Goal: Transaction & Acquisition: Purchase product/service

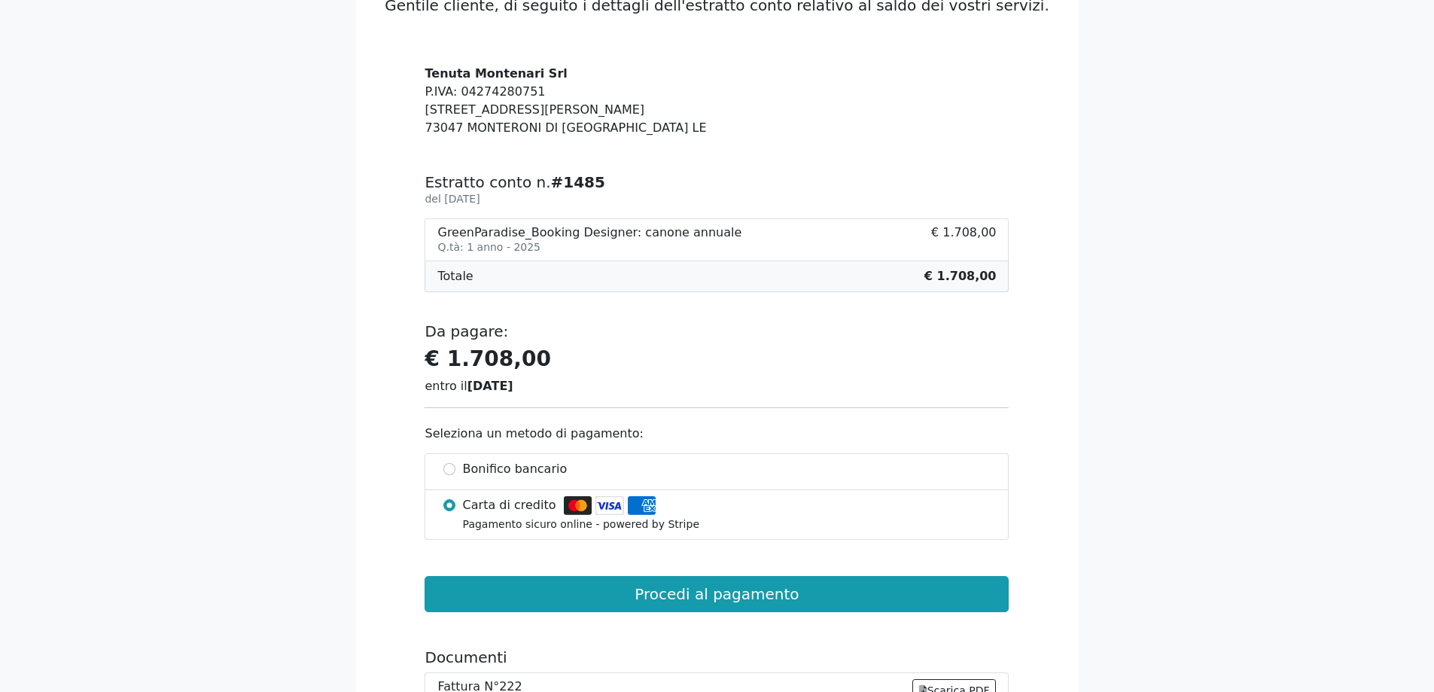
scroll to position [151, 0]
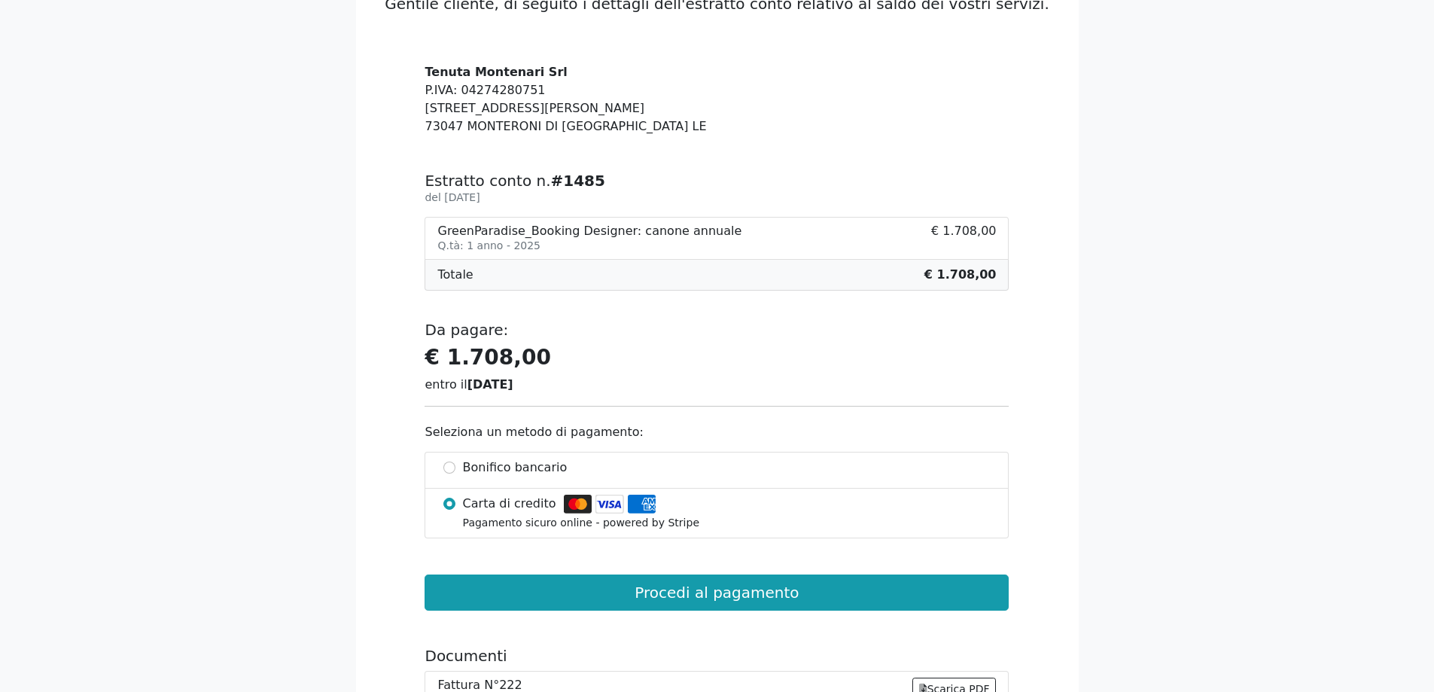
click at [483, 460] on span "Bonifico bancario" at bounding box center [515, 468] width 105 height 18
click at [455, 462] on input "Bonifico bancario" at bounding box center [449, 468] width 12 height 12
radio input "true"
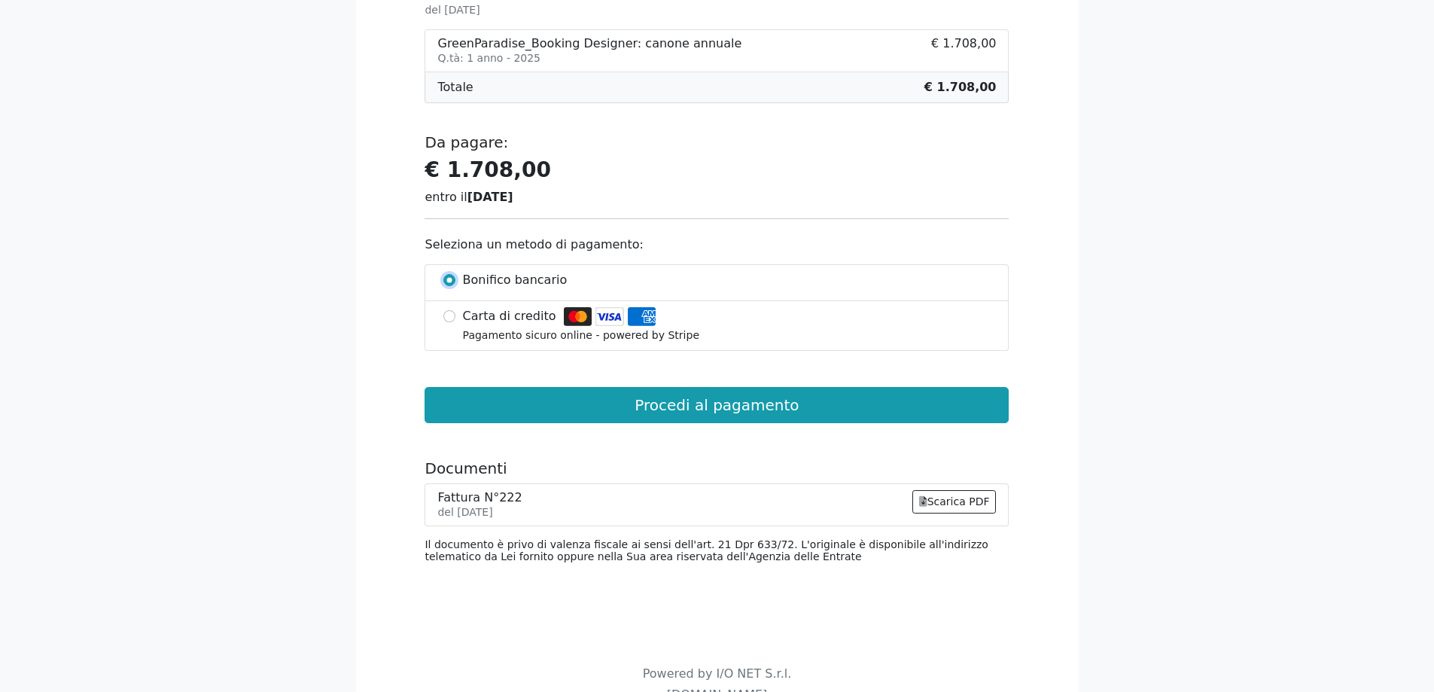
scroll to position [376, 0]
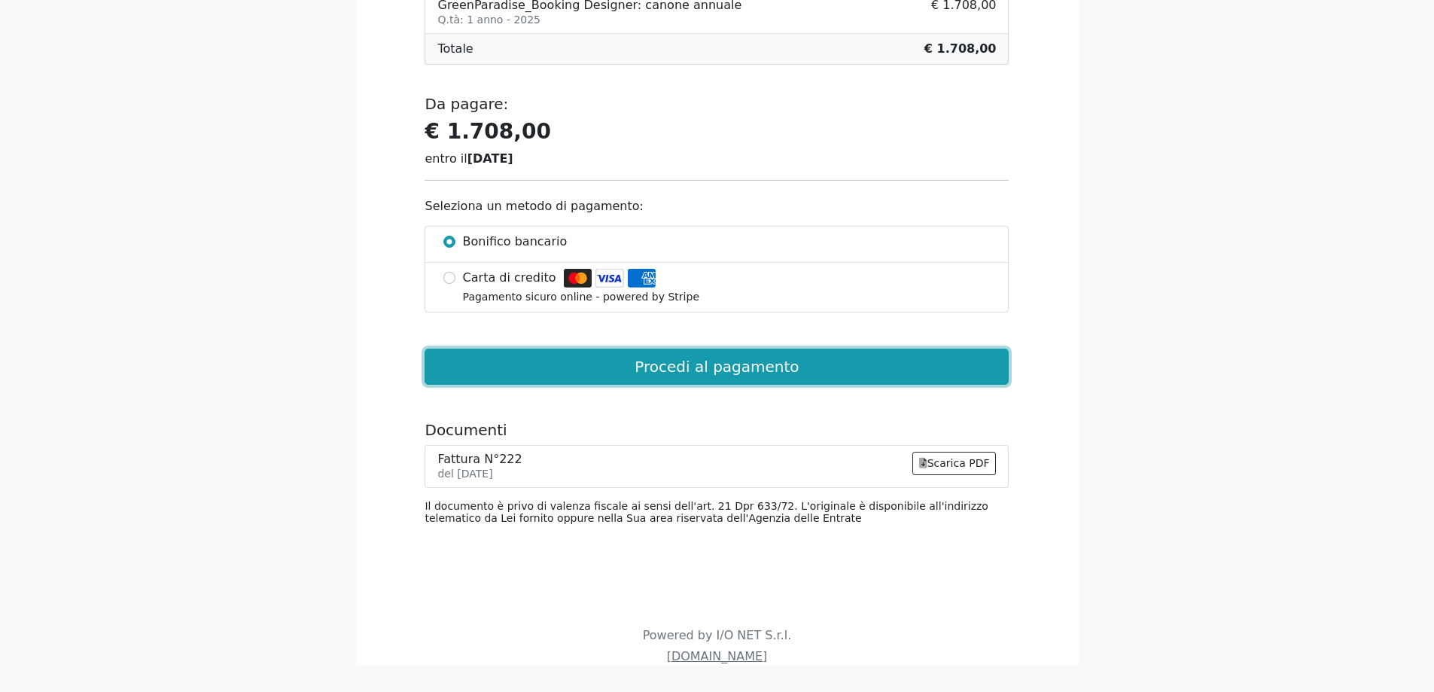
click at [616, 359] on button "Procedi al pagamento" at bounding box center [717, 367] width 584 height 36
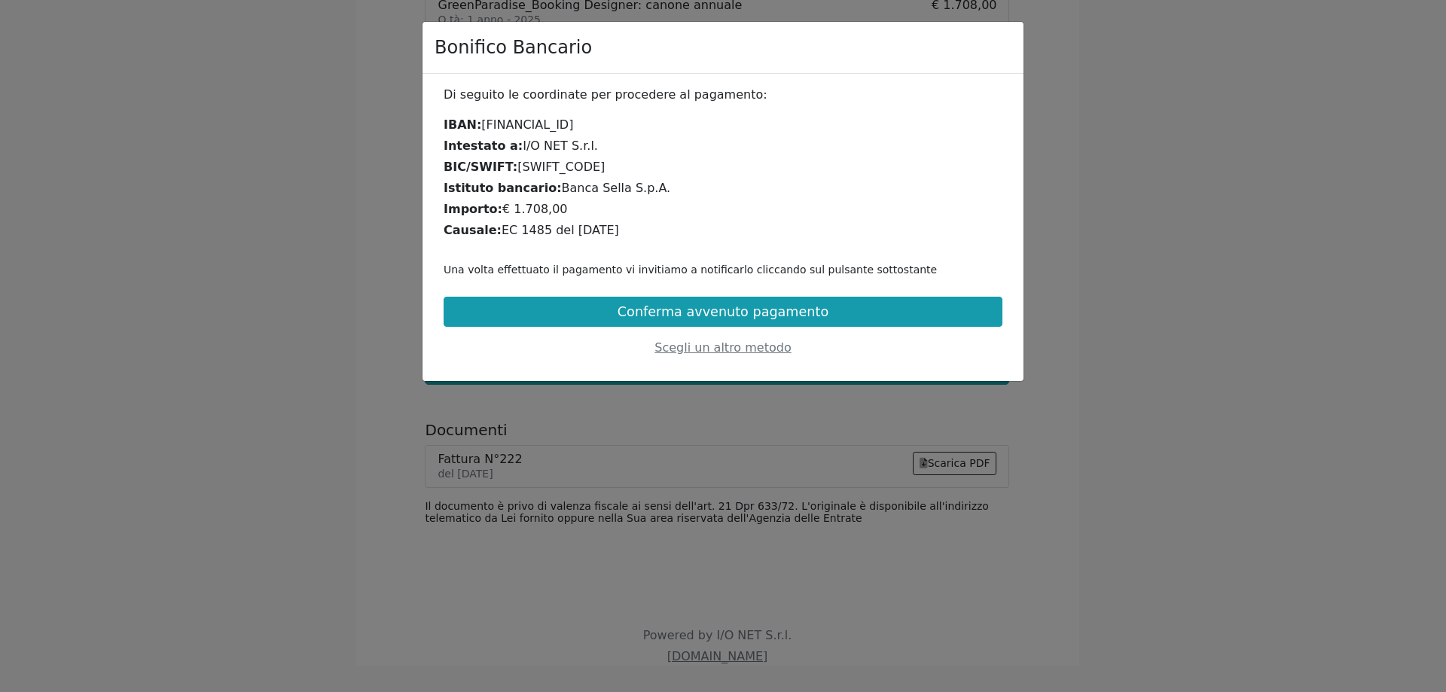
click at [598, 432] on div "Bonifico Bancario Di seguito le coordinate per procedere al pagamento: IBAN: IT…" at bounding box center [723, 346] width 1446 height 692
click at [721, 348] on div "Scegli un altro metodo" at bounding box center [722, 348] width 559 height 18
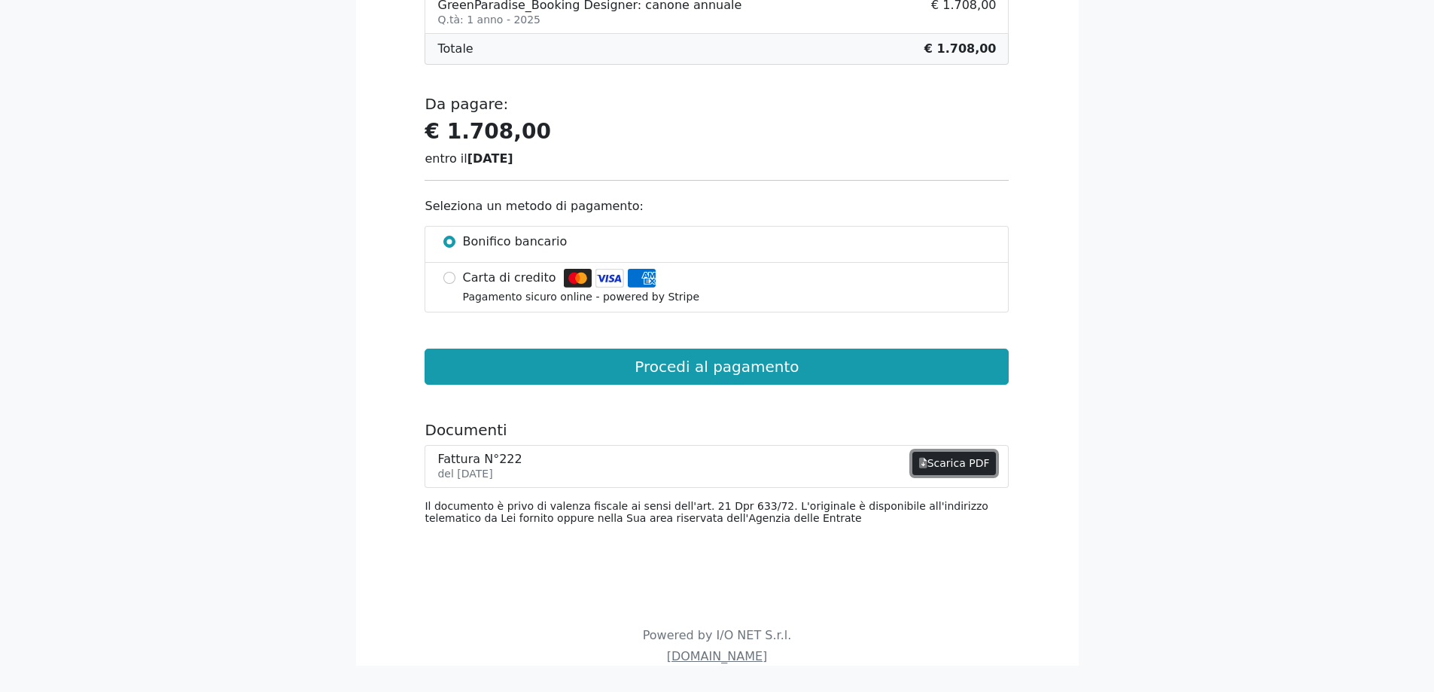
click at [949, 464] on link "Scarica PDF" at bounding box center [954, 463] width 84 height 23
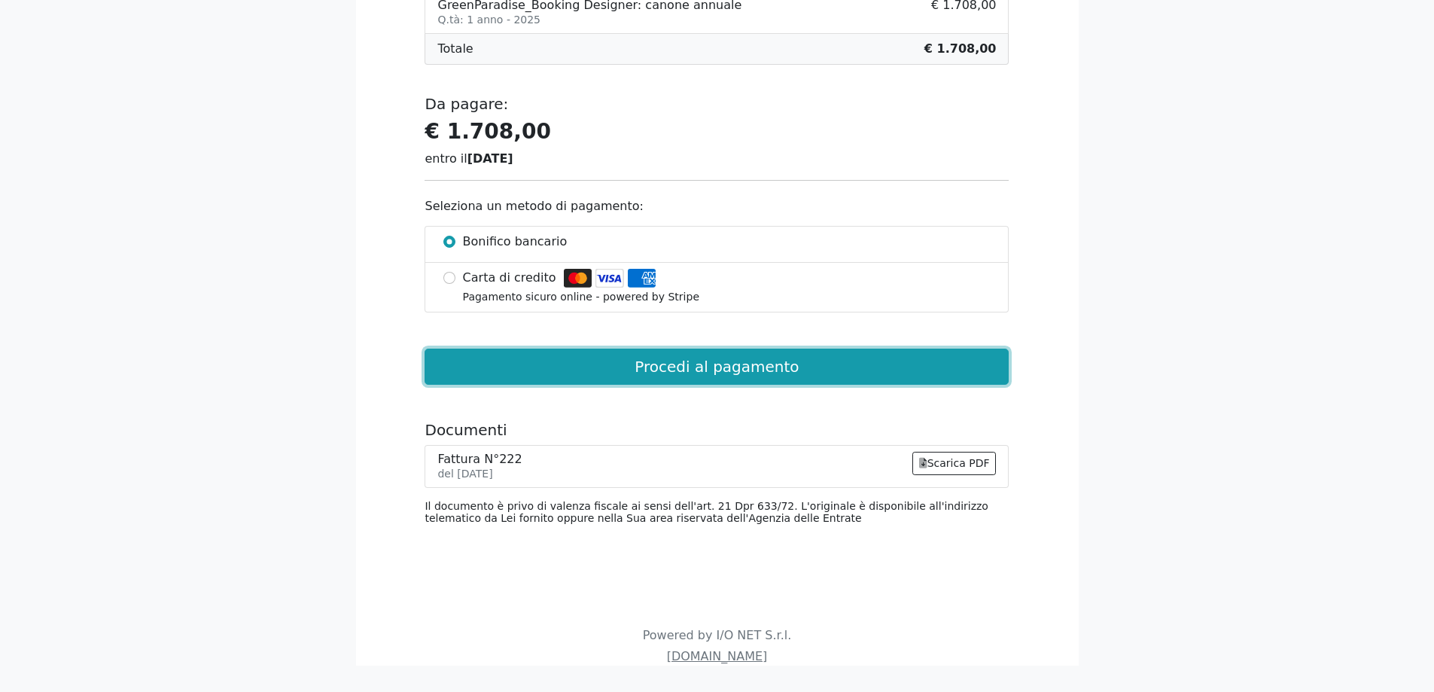
click at [535, 379] on button "Procedi al pagamento" at bounding box center [717, 367] width 584 height 36
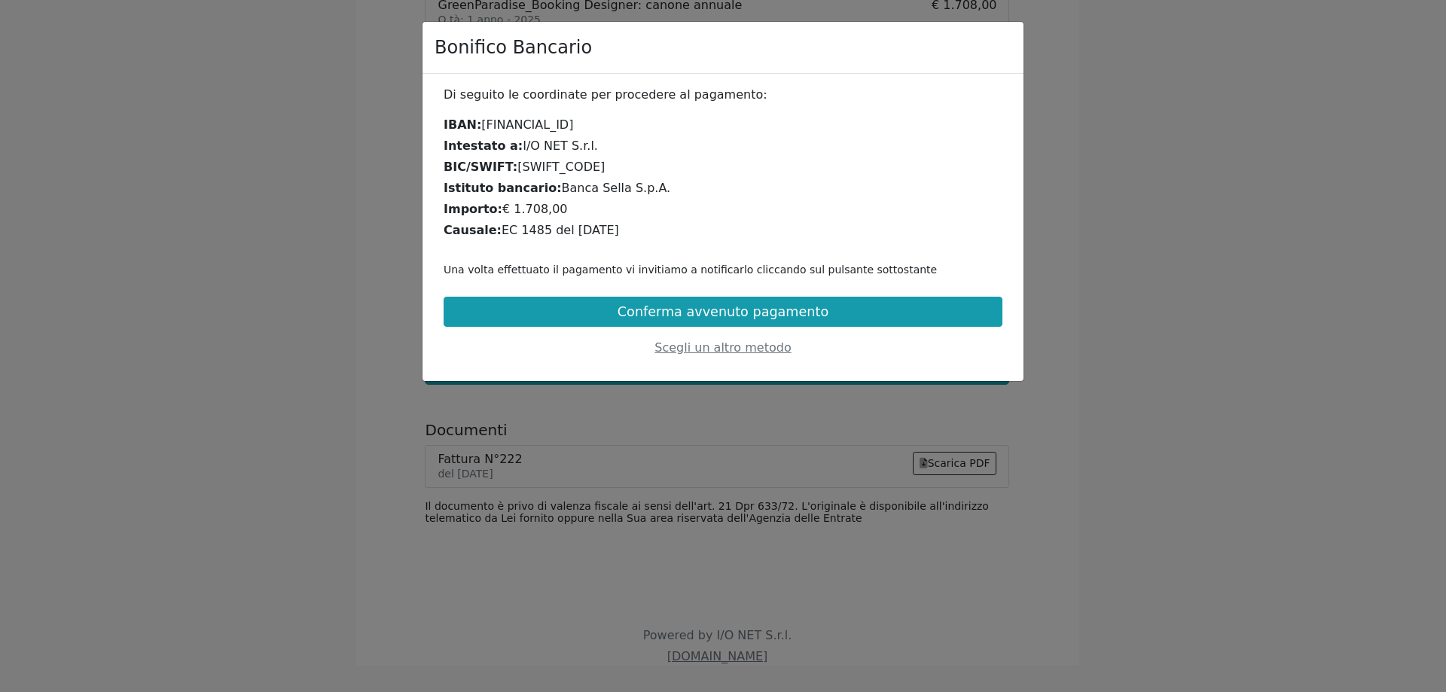
click at [535, 376] on div "Di seguito le coordinate per procedere al pagamento: IBAN: IT15B032681600205233…" at bounding box center [722, 227] width 601 height 307
click at [535, 391] on div "Bonifico Bancario Di seguito le coordinate per procedere al pagamento: IBAN: IT…" at bounding box center [723, 346] width 1446 height 692
drag, startPoint x: 1355, startPoint y: 178, endPoint x: 1302, endPoint y: 194, distance: 55.7
click at [1352, 180] on div "Bonifico Bancario Di seguito le coordinate per procedere al pagamento: IBAN: IT…" at bounding box center [723, 346] width 1446 height 692
click at [730, 363] on div "Di seguito le coordinate per procedere al pagamento: IBAN: IT15B032681600205233…" at bounding box center [722, 227] width 577 height 283
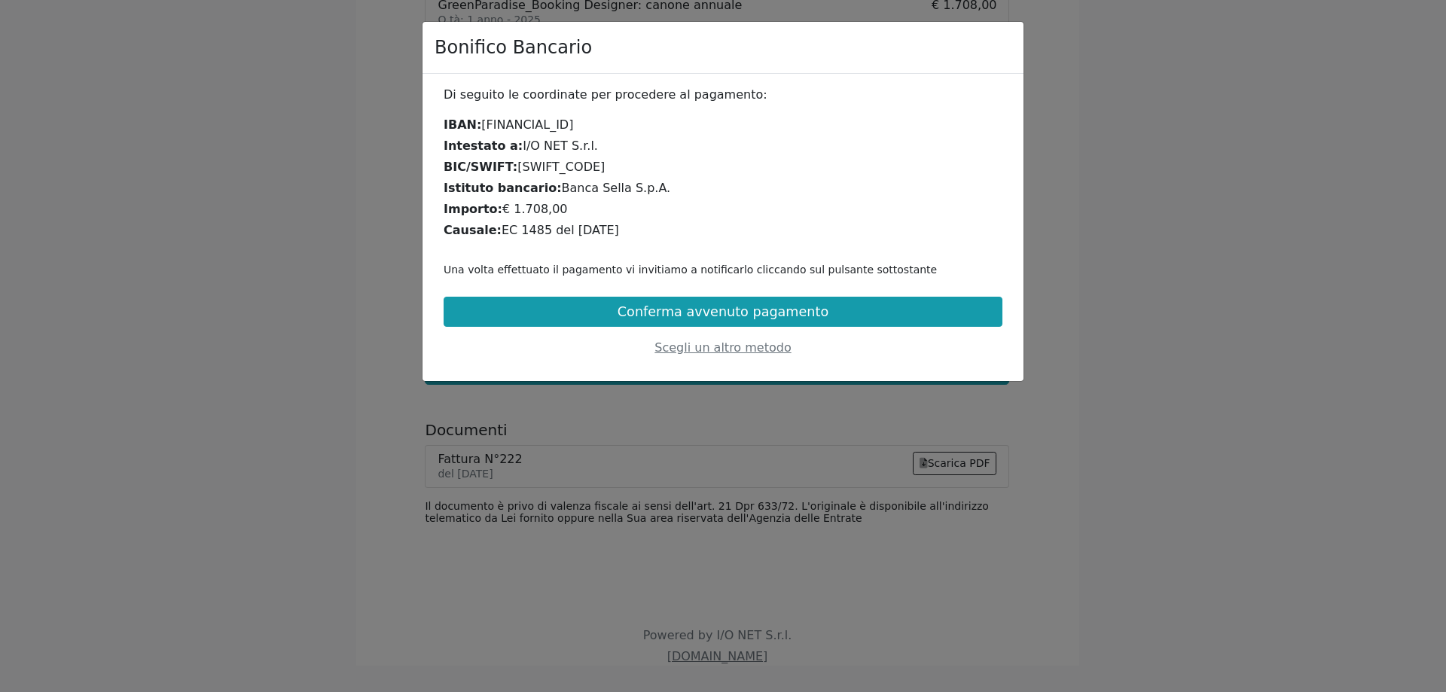
click at [726, 352] on div "Scegli un altro metodo" at bounding box center [722, 348] width 559 height 18
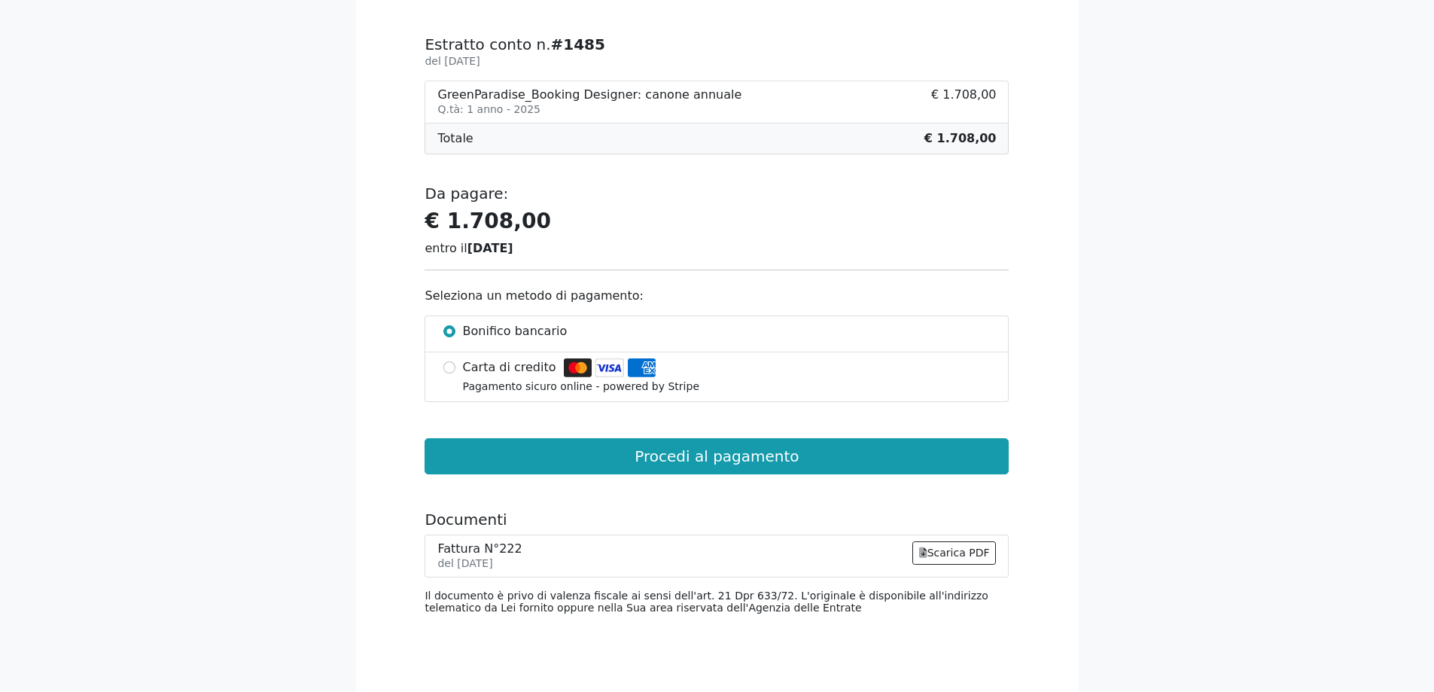
scroll to position [301, 0]
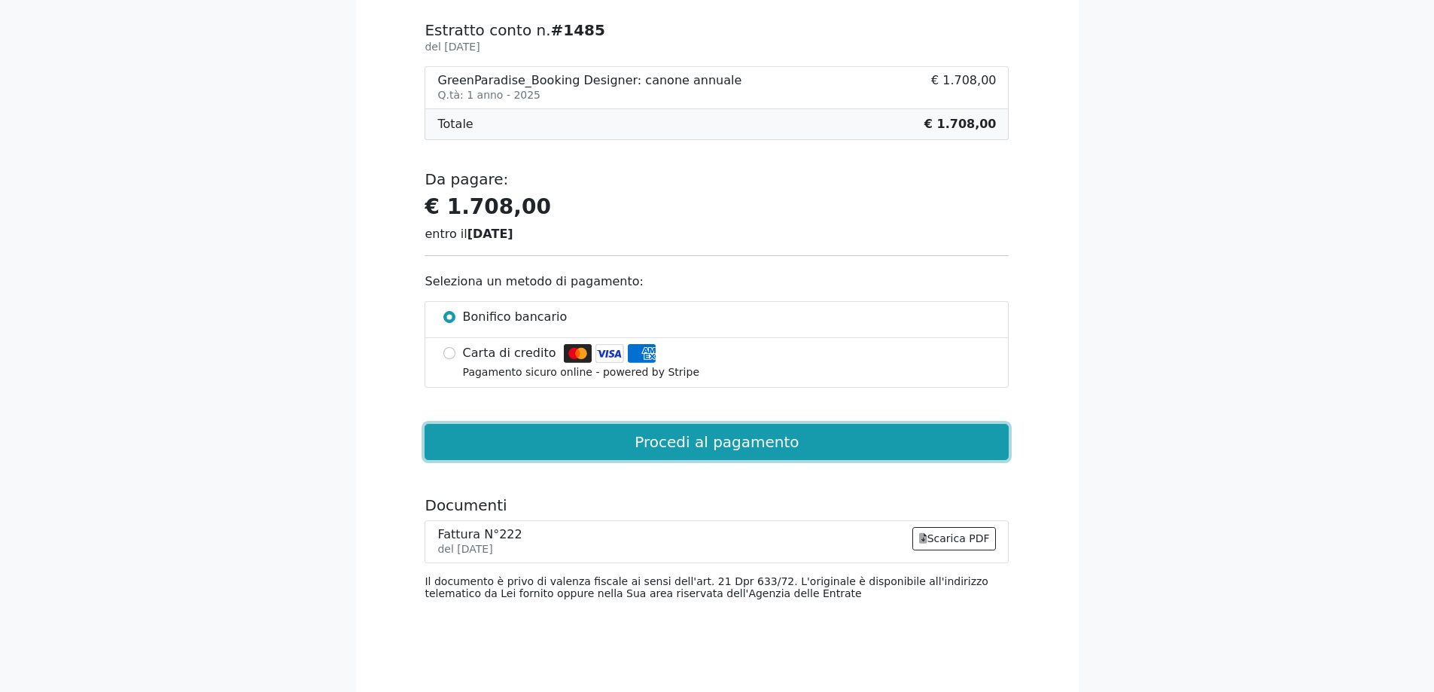
click at [718, 449] on button "Procedi al pagamento" at bounding box center [717, 442] width 584 height 36
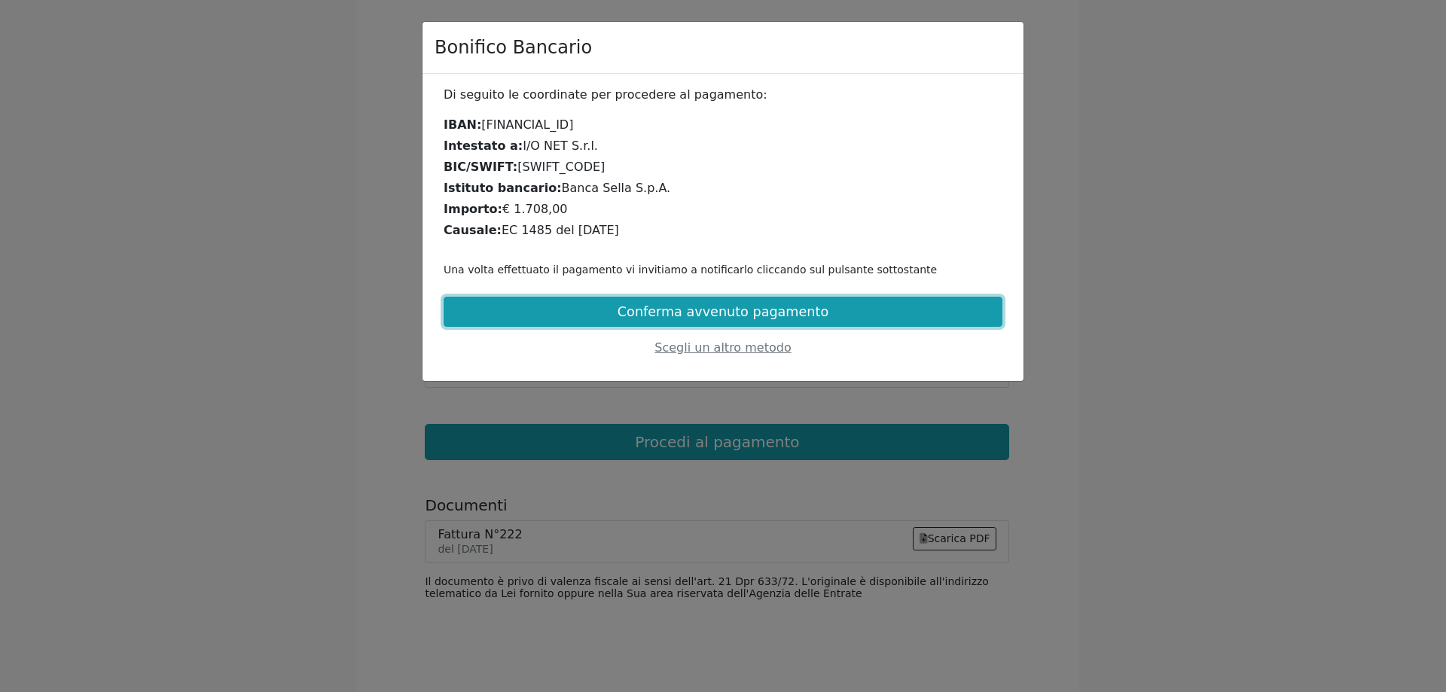
click at [776, 310] on button "Conferma avvenuto pagamento" at bounding box center [722, 312] width 559 height 30
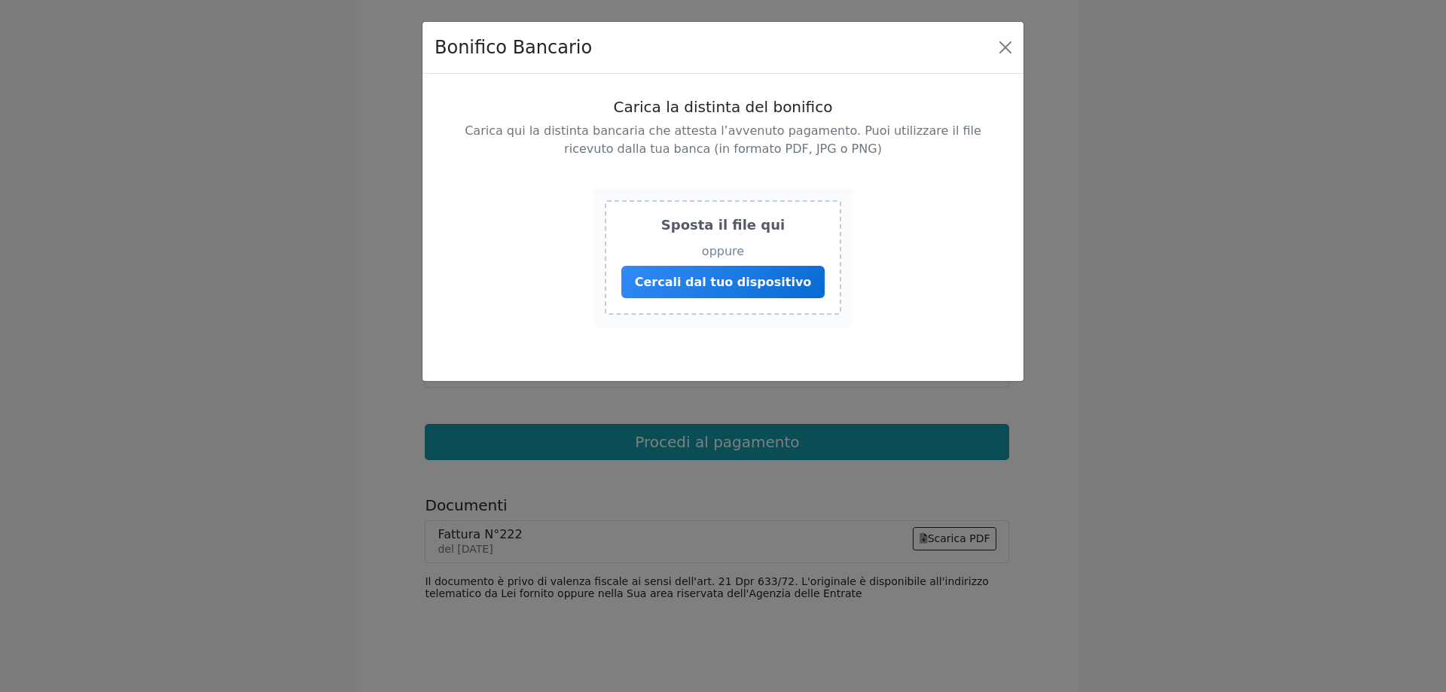
click at [1007, 62] on div "Bonifico Bancario" at bounding box center [722, 48] width 601 height 52
click at [1005, 51] on button "Close" at bounding box center [1005, 47] width 24 height 24
